Goal: Task Accomplishment & Management: Complete application form

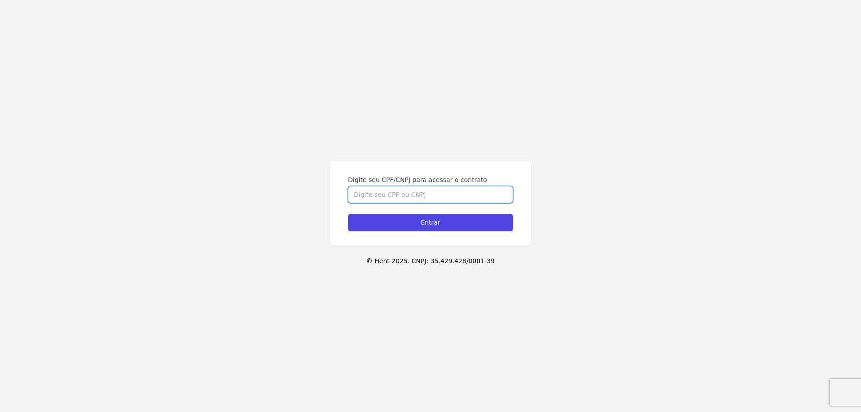
click at [396, 190] on input "Digite seu CPF/CNPJ para acessar o contrato" at bounding box center [430, 194] width 165 height 17
type input "11316453839"
click at [413, 227] on input "Entrar" at bounding box center [430, 222] width 165 height 17
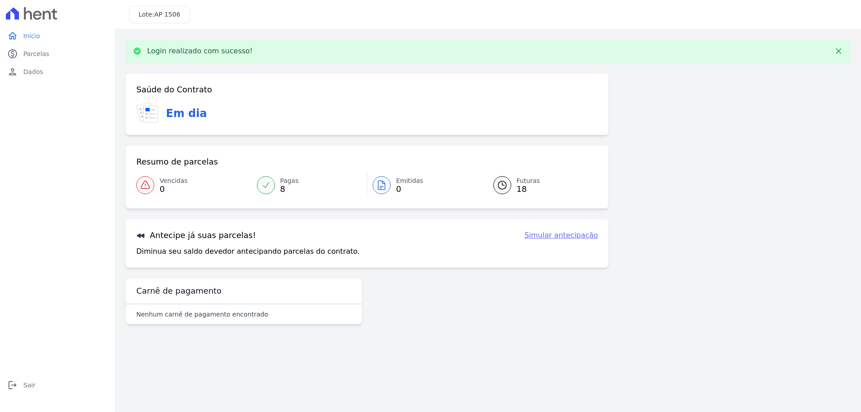
click at [520, 188] on span "18" at bounding box center [527, 189] width 23 height 7
click at [568, 234] on link "Simular antecipação" at bounding box center [561, 235] width 74 height 11
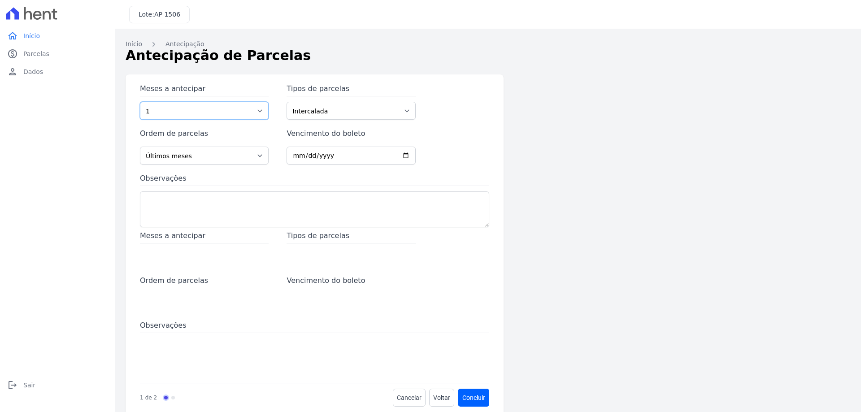
click at [228, 114] on select "1 2 3 4 5 6 7 8 9 10 11 12 13 14 15 16 17 18 19 20 21 22 23 24 25 26 27 28 29 3…" at bounding box center [204, 111] width 129 height 18
select select "37"
click at [140, 102] on select "1 2 3 4 5 6 7 8 9 10 11 12 13 14 15 16 17 18 19 20 21 22 23 24 25 26 27 28 29 3…" at bounding box center [204, 111] width 129 height 18
click at [232, 157] on select "Últimos meses Primeiros meses" at bounding box center [204, 156] width 129 height 18
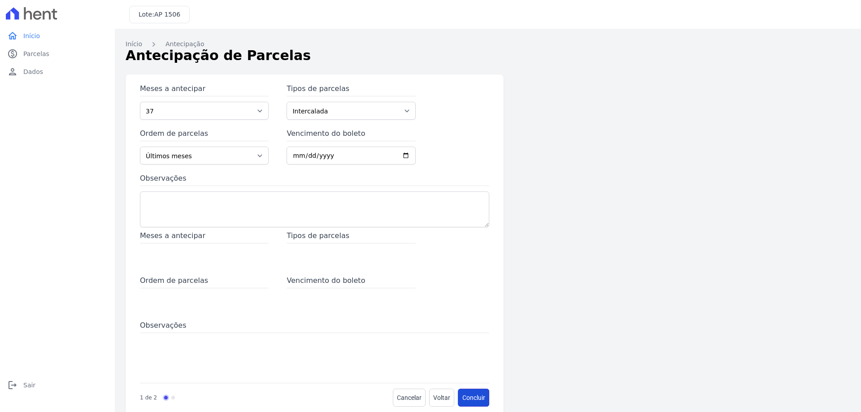
click at [480, 397] on button "Concluir" at bounding box center [473, 398] width 31 height 18
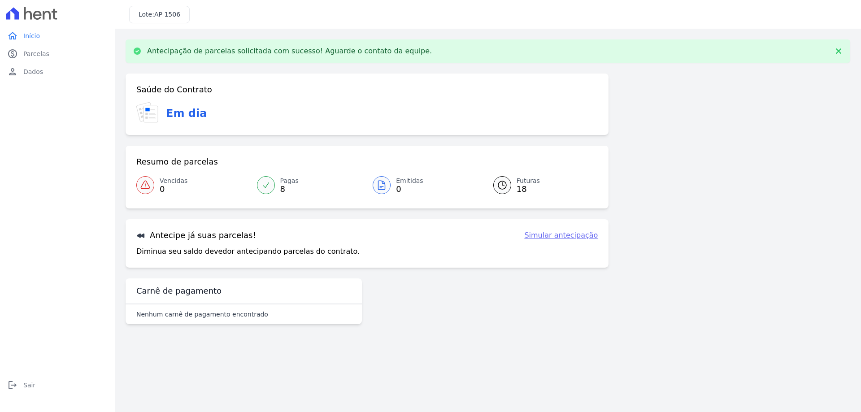
click at [578, 238] on link "Simular antecipação" at bounding box center [561, 235] width 74 height 11
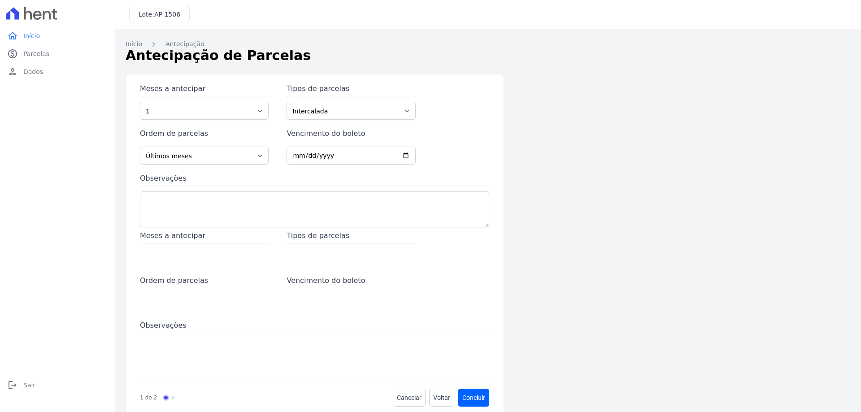
drag, startPoint x: 225, startPoint y: 94, endPoint x: 224, endPoint y: 98, distance: 4.7
click at [225, 94] on label "Meses a antecipar" at bounding box center [204, 89] width 129 height 13
click at [225, 102] on select "1 2 3 4 5 6 7 8 9 10 11 12 13 14 15 16 17 18 19 20 21 22 23 24 25 26 27 28 29 3…" at bounding box center [204, 111] width 129 height 18
click at [215, 123] on div "Meses a antecipar 1 2 3 4 5 6 7 8 9 10 11 12 13 14 15 16 17 18 19 20 21 22 23 2…" at bounding box center [314, 156] width 349 height 147
click at [215, 117] on select "1 2 3 4 5 6 7 8 9 10 11 12 13 14 15 16 17 18 19 20 21 22 23 24 25 26 27 28 29 3…" at bounding box center [204, 111] width 129 height 18
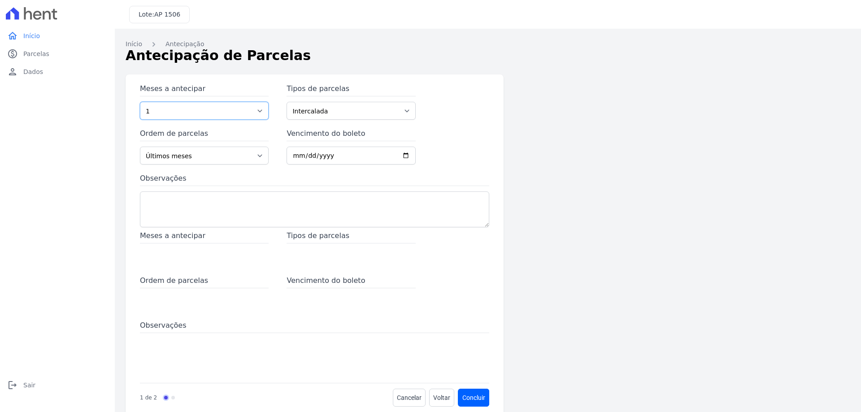
select select "37"
click at [140, 102] on select "1 2 3 4 5 6 7 8 9 10 11 12 13 14 15 16 17 18 19 20 21 22 23 24 25 26 27 28 29 3…" at bounding box center [204, 111] width 129 height 18
click at [360, 100] on div "Tipos de parcelas Intercalada Parcela Normal Sinal" at bounding box center [350, 101] width 129 height 36
click at [359, 106] on select "Intercalada Parcela Normal Sinal" at bounding box center [350, 111] width 129 height 18
click at [268, 188] on div "Observações" at bounding box center [314, 201] width 349 height 57
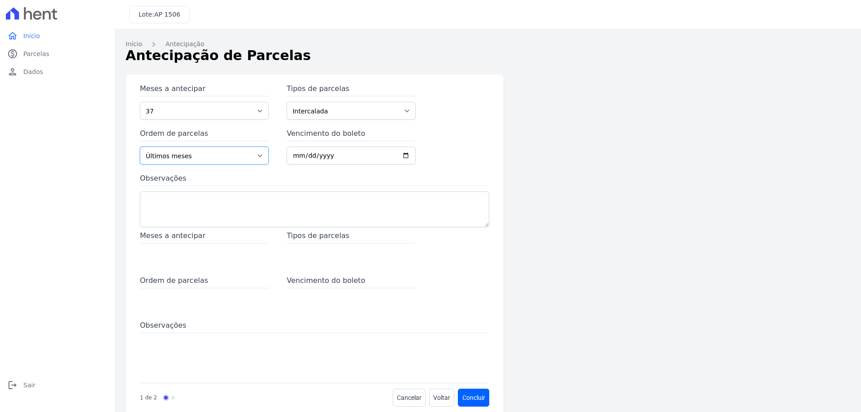
click at [224, 156] on select "Últimos meses Primeiros meses" at bounding box center [204, 156] width 129 height 18
click at [140, 147] on select "Últimos meses Primeiros meses" at bounding box center [204, 156] width 129 height 18
click at [405, 155] on input "Vencimento do boleto" at bounding box center [350, 156] width 129 height 18
type input "2025-08-29"
click at [472, 394] on button "Concluir" at bounding box center [473, 398] width 31 height 18
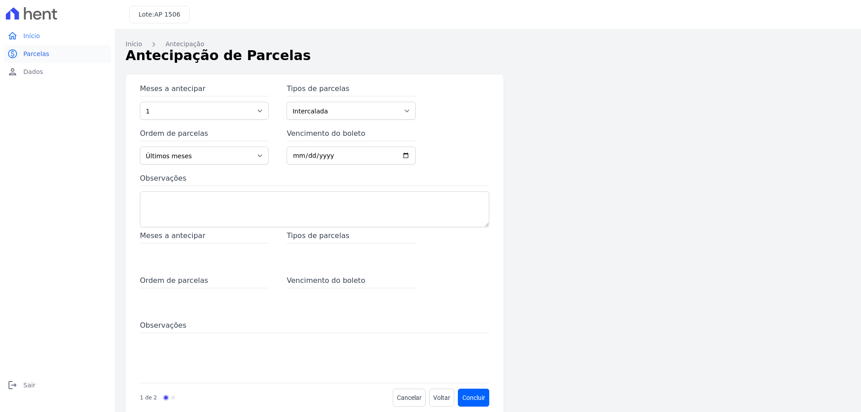
click at [39, 56] on span "Parcelas" at bounding box center [36, 53] width 26 height 9
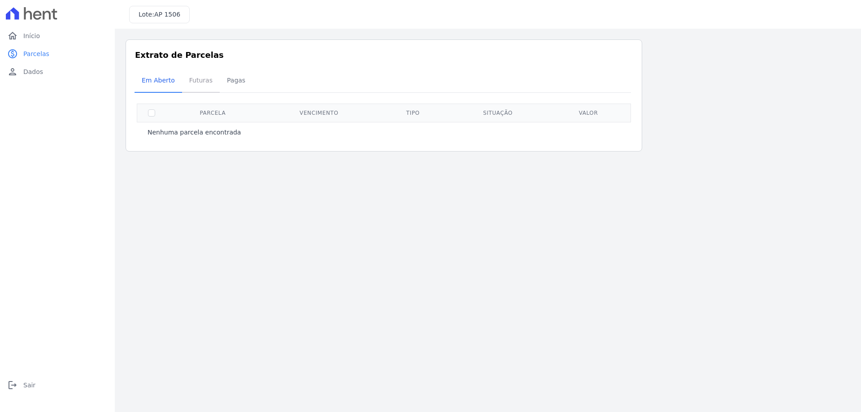
click at [195, 84] on span "Futuras" at bounding box center [201, 80] width 34 height 18
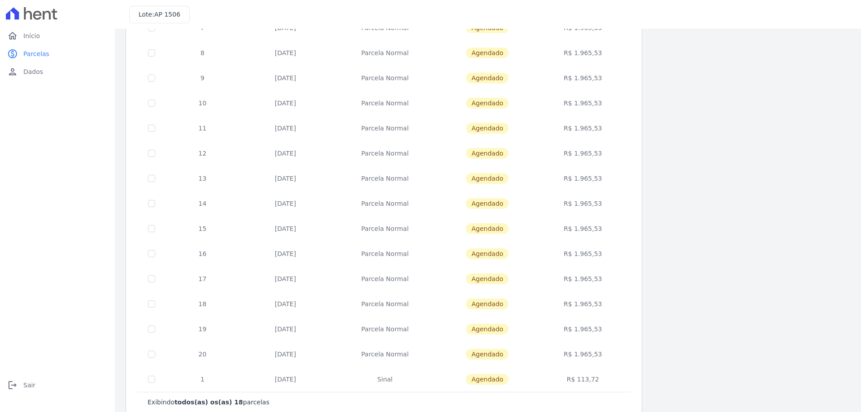
scroll to position [203, 0]
